Goal: Find specific page/section: Find specific page/section

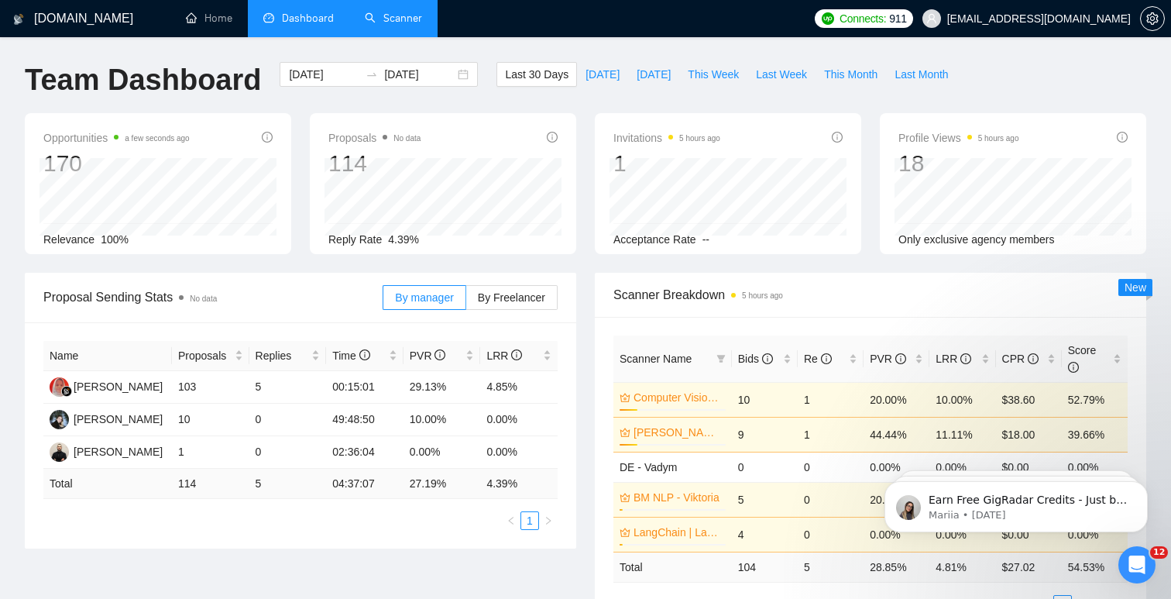
click at [404, 18] on link "Scanner" at bounding box center [393, 18] width 57 height 13
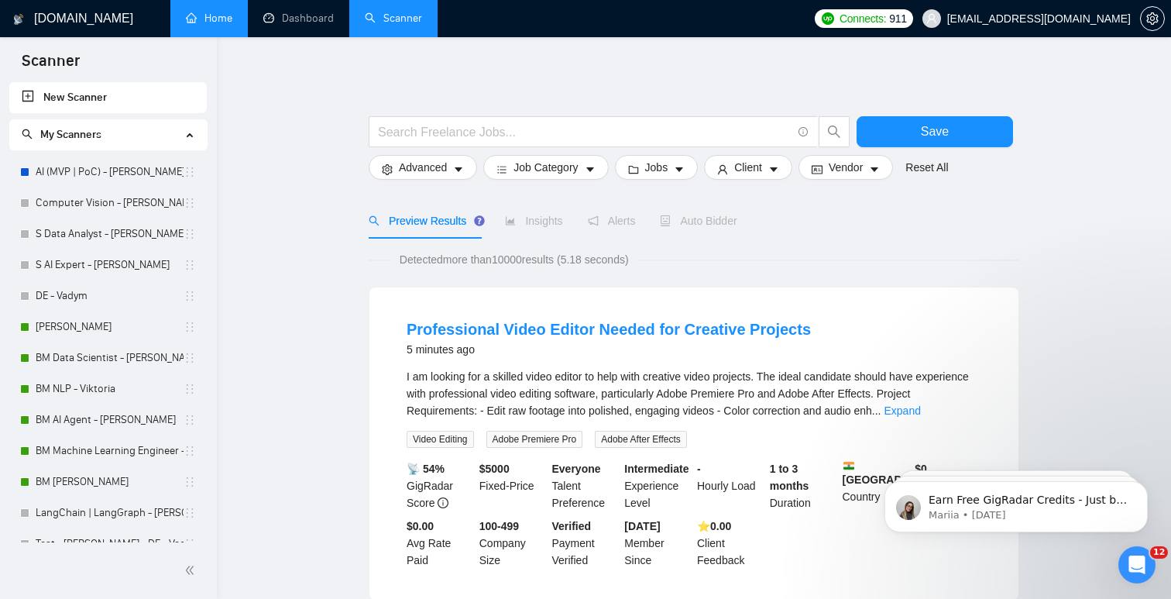
click at [225, 15] on link "Home" at bounding box center [209, 18] width 46 height 13
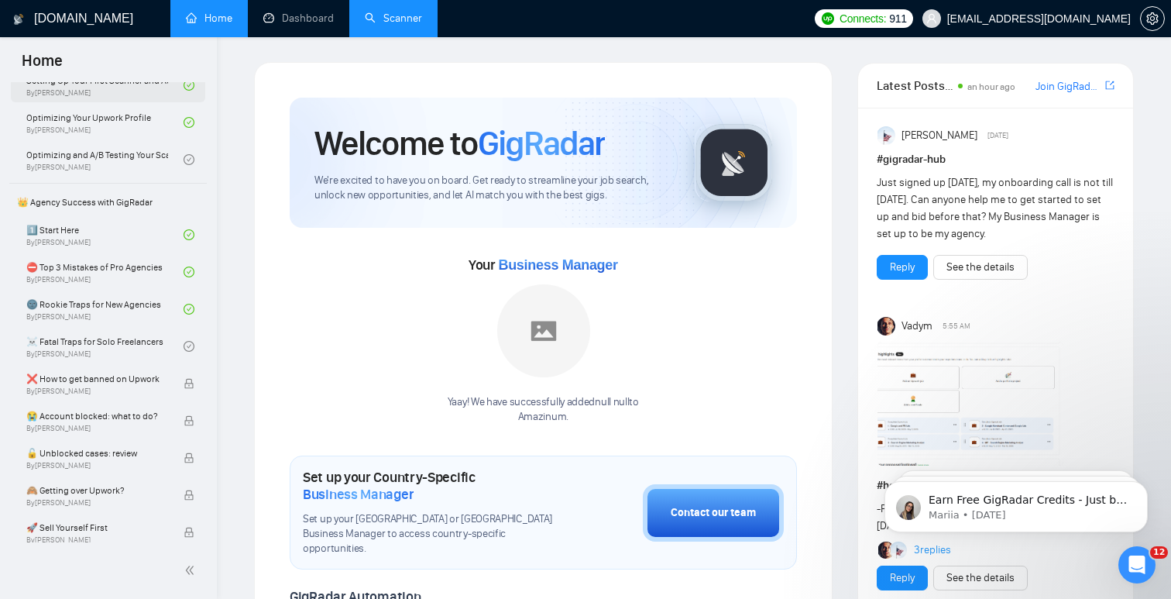
scroll to position [806, 0]
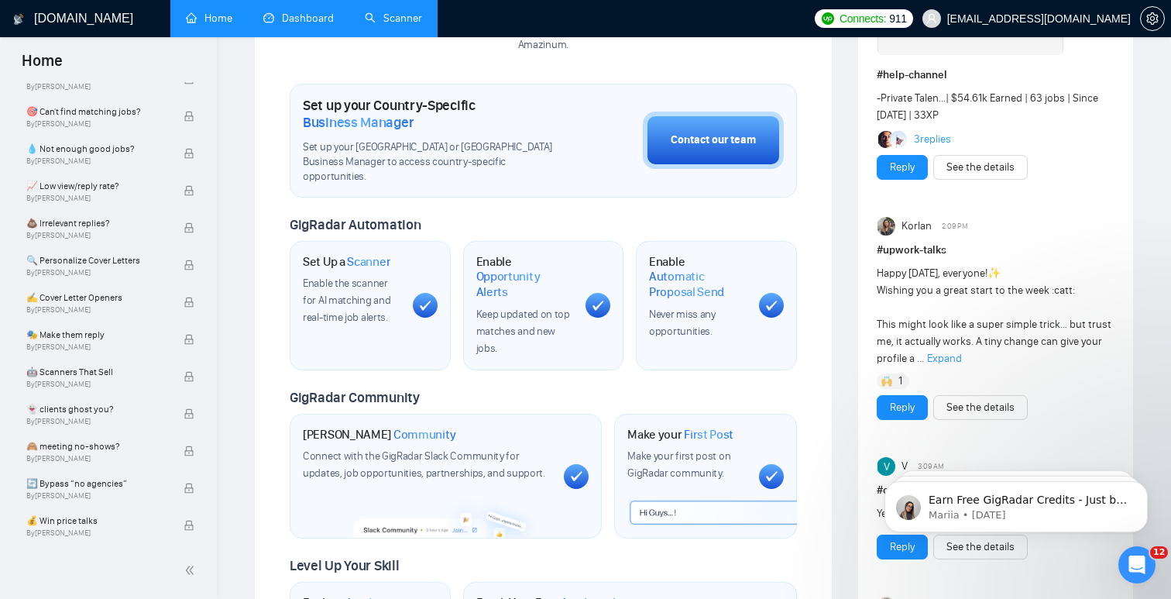
click at [311, 25] on link "Dashboard" at bounding box center [298, 18] width 70 height 13
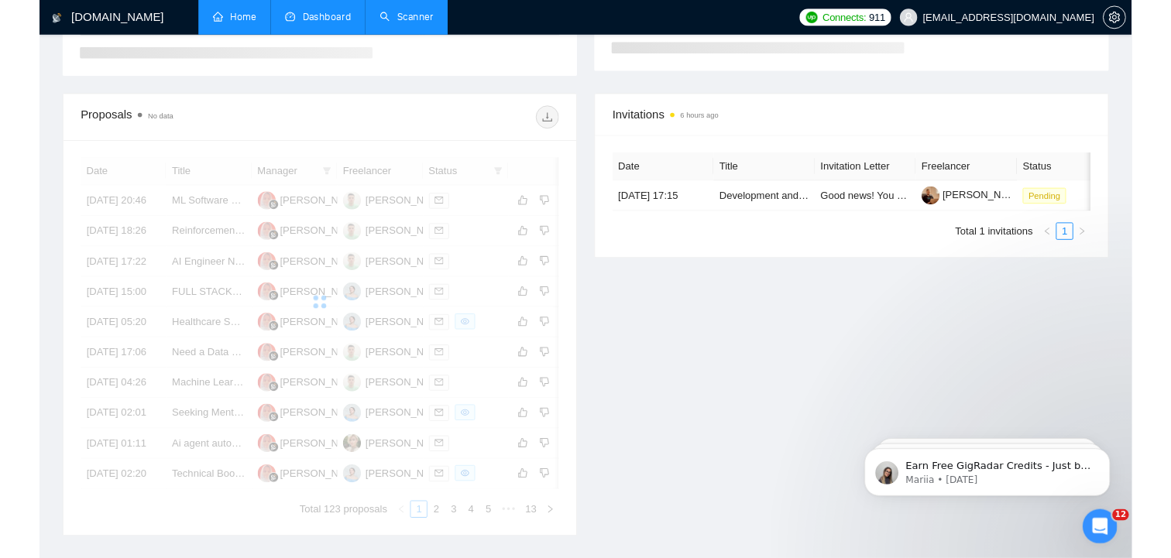
scroll to position [365, 0]
